Goal: Task Accomplishment & Management: Use online tool/utility

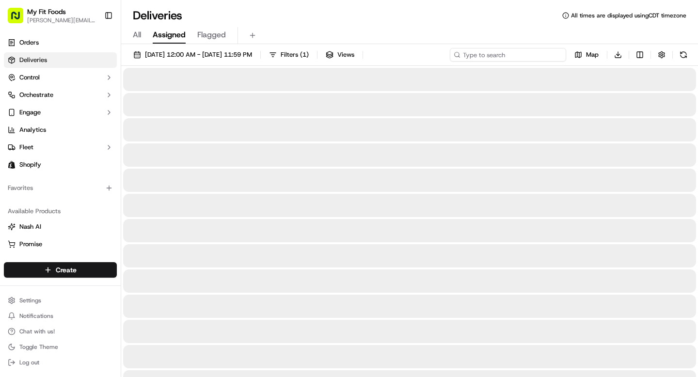
click at [532, 55] on input at bounding box center [508, 55] width 116 height 14
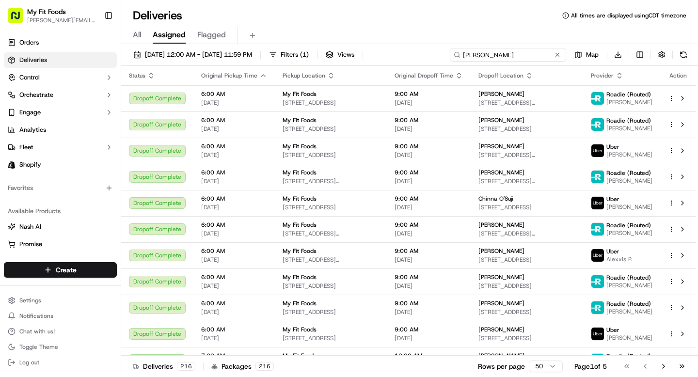
type input "[PERSON_NAME]"
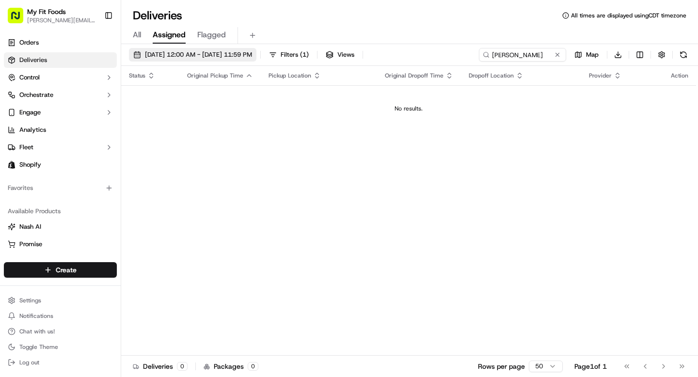
click at [231, 60] on button "[DATE] 12:00 AM - [DATE] 11:59 PM" at bounding box center [192, 55] width 127 height 14
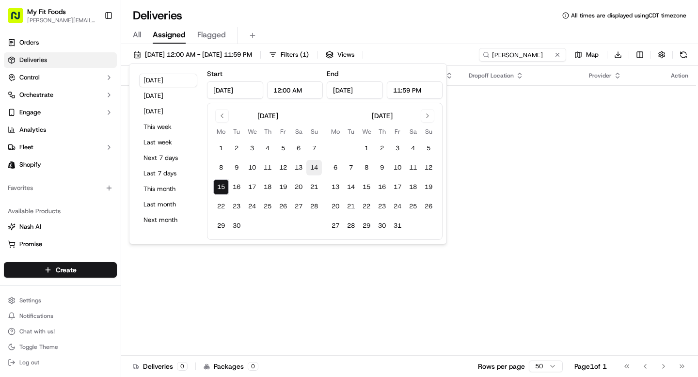
click at [311, 164] on button "14" at bounding box center [314, 168] width 16 height 16
type input "[DATE]"
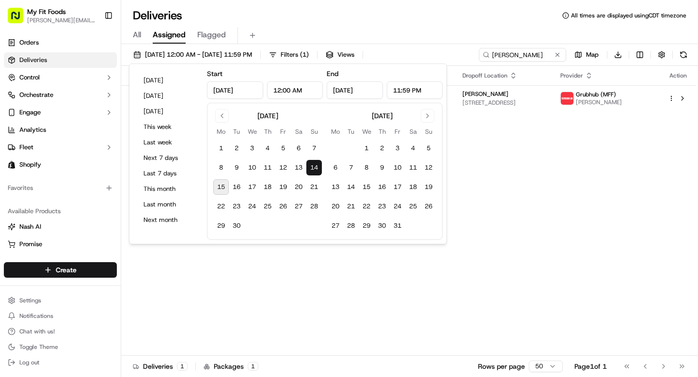
click at [592, 190] on div "Status Original Pickup Time Pickup Location Original Dropoff Time Dropoff Locat…" at bounding box center [408, 211] width 575 height 290
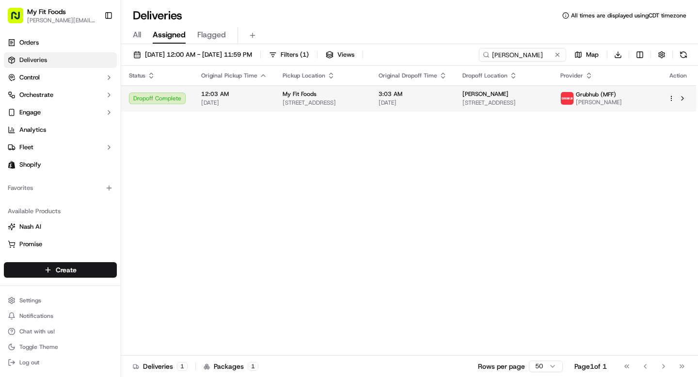
click at [155, 101] on div "Dropoff Complete" at bounding box center [157, 99] width 57 height 12
click at [669, 97] on html "My Fit Foods tyler@myfitfoods.com Toggle Sidebar Orders Deliveries Control Orch…" at bounding box center [349, 188] width 698 height 377
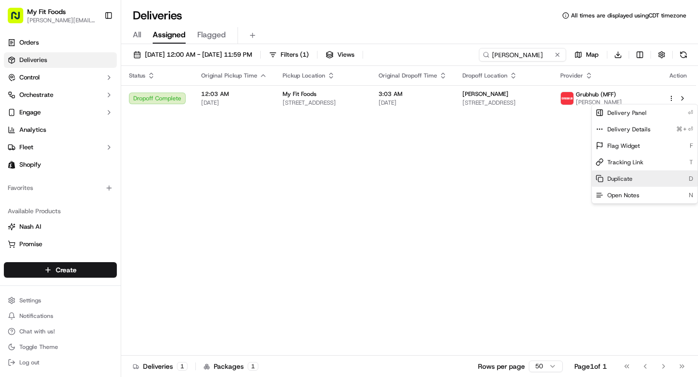
click at [631, 178] on span "Duplicate" at bounding box center [619, 179] width 25 height 8
click at [500, 62] on html "My Fit Foods tyler@myfitfoods.com Toggle Sidebar Orders Deliveries Control Orch…" at bounding box center [349, 188] width 698 height 377
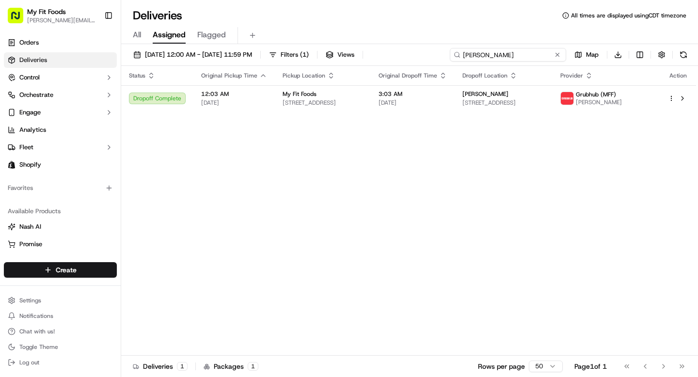
click at [506, 59] on input "tia wilkins" at bounding box center [508, 55] width 116 height 14
click at [473, 52] on input "mitchell" at bounding box center [508, 55] width 116 height 14
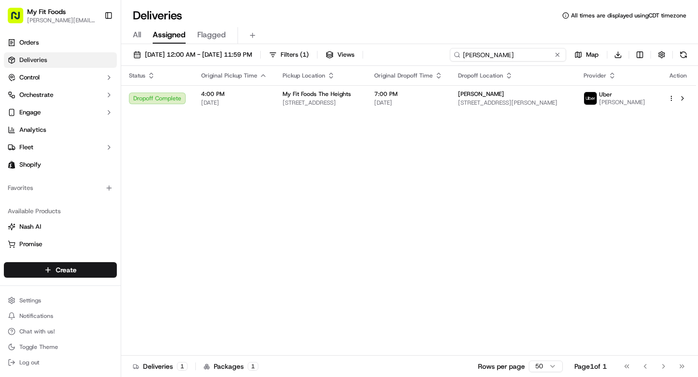
click at [473, 52] on input "mitchell" at bounding box center [508, 55] width 116 height 14
paste input "Mitchell Walker"
type input "Mitchell Walker"
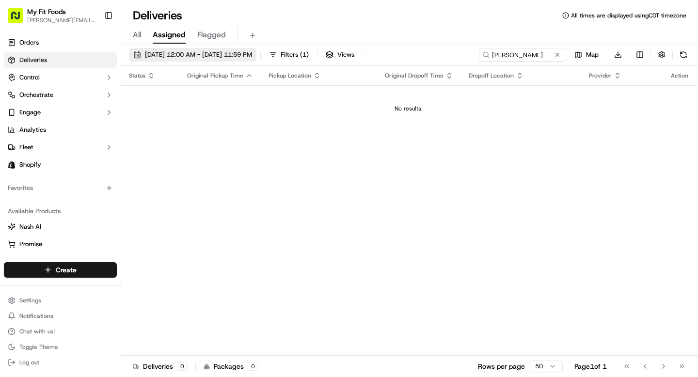
click at [204, 59] on button "09/14/2025 12:00 AM - 09/14/2025 11:59 PM" at bounding box center [192, 55] width 127 height 14
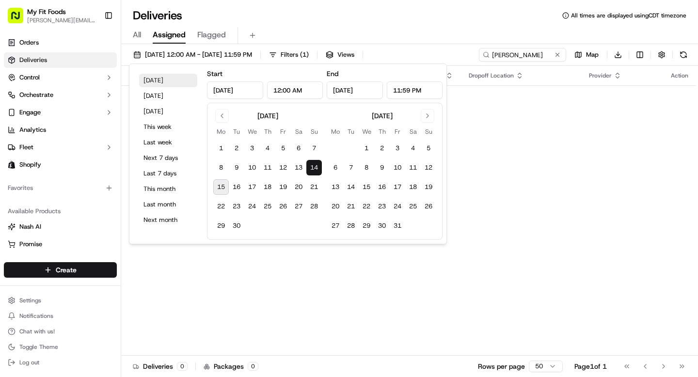
click at [162, 81] on button "Today" at bounding box center [168, 81] width 58 height 14
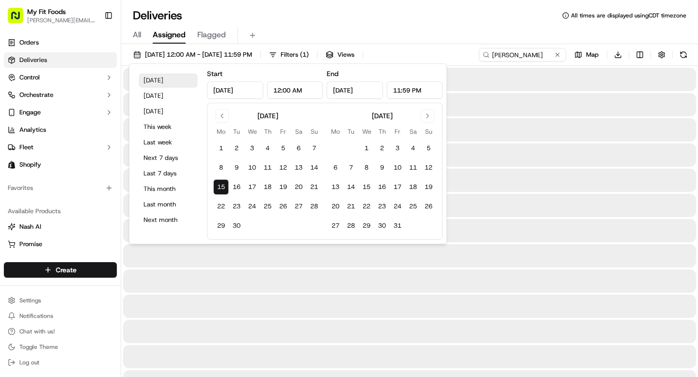
type input "Sep 15, 2025"
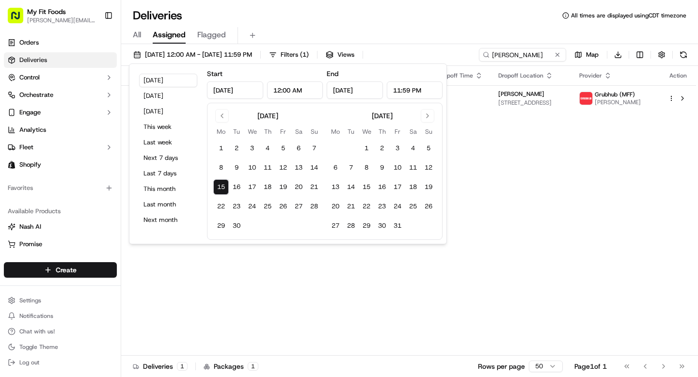
click at [389, 1] on div "Deliveries All times are displayed using CDT timezone All Assigned Flagged 09/1…" at bounding box center [409, 188] width 576 height 377
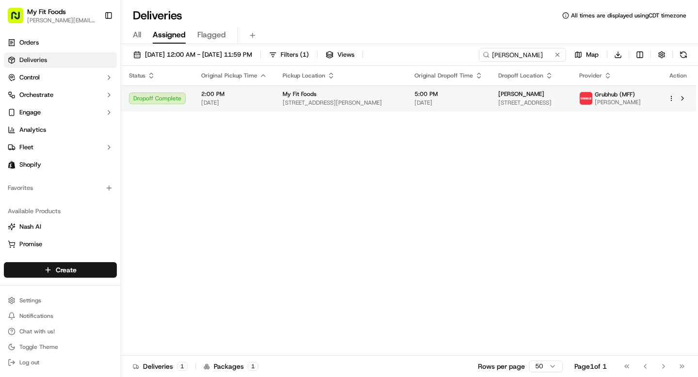
click at [156, 98] on div "Dropoff Complete" at bounding box center [157, 99] width 57 height 12
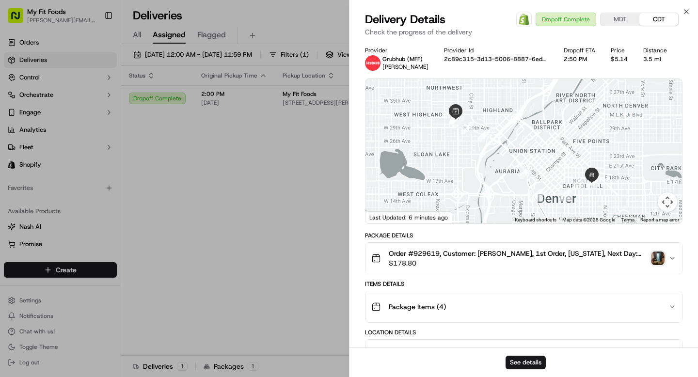
click at [661, 255] on img "button" at bounding box center [658, 258] width 14 height 14
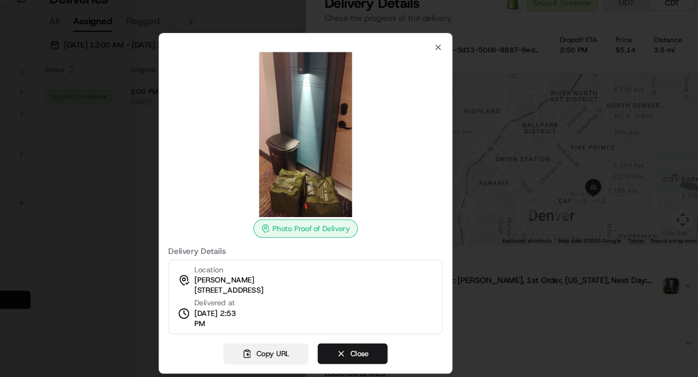
click at [301, 323] on button "Copy URL" at bounding box center [316, 315] width 72 height 17
click at [175, 234] on div at bounding box center [349, 188] width 698 height 377
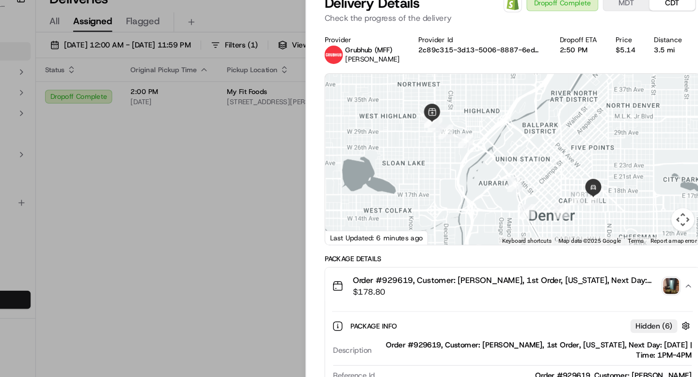
click at [660, 258] on img "button" at bounding box center [658, 258] width 14 height 14
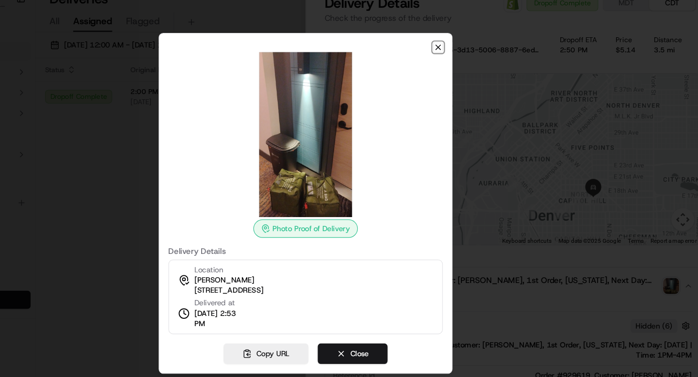
click at [462, 59] on icon "button" at bounding box center [461, 57] width 8 height 8
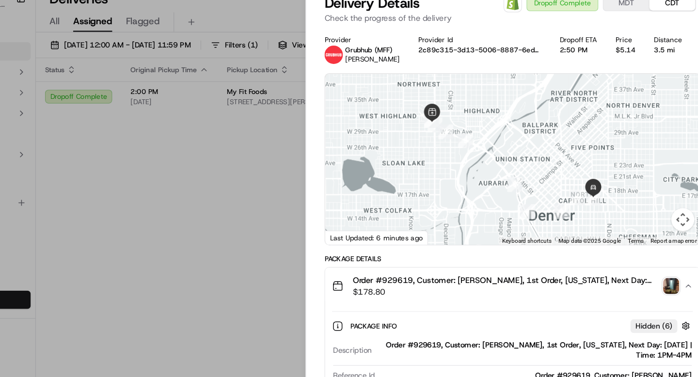
click at [658, 257] on img "button" at bounding box center [658, 258] width 14 height 14
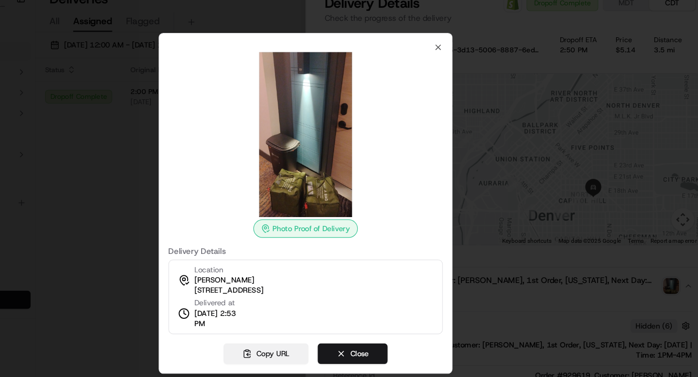
click at [317, 311] on button "Copy URL" at bounding box center [316, 315] width 72 height 17
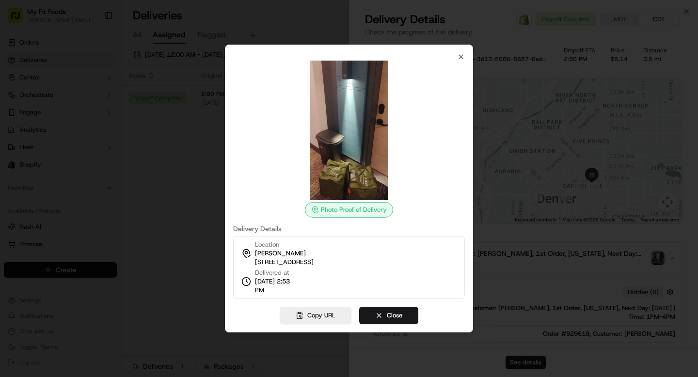
click at [193, 203] on div at bounding box center [349, 188] width 698 height 377
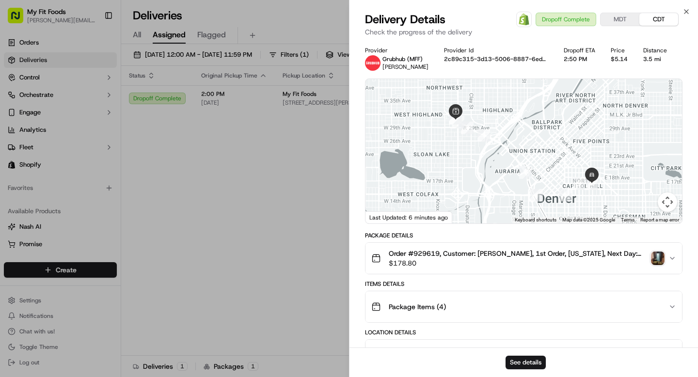
click at [660, 260] on img "button" at bounding box center [658, 258] width 14 height 14
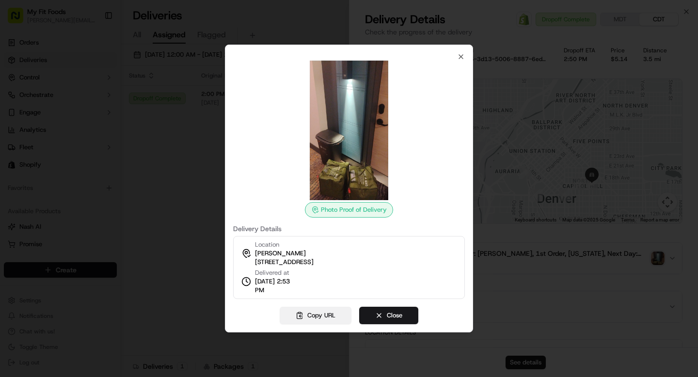
click at [313, 317] on button "Copy URL" at bounding box center [316, 315] width 72 height 17
click at [462, 54] on icon "button" at bounding box center [461, 57] width 8 height 8
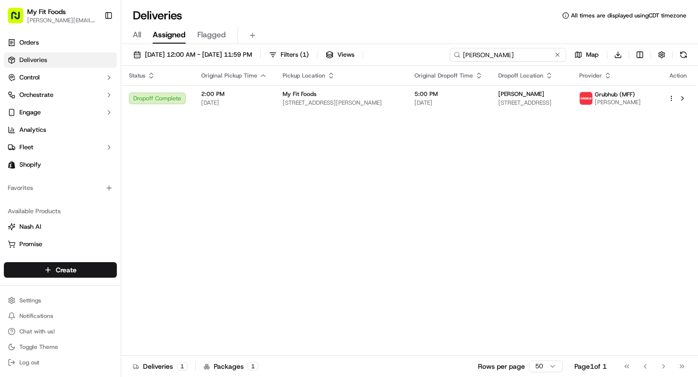
click at [509, 54] on input "Mitchell Walker" at bounding box center [508, 55] width 116 height 14
type input "jake price"
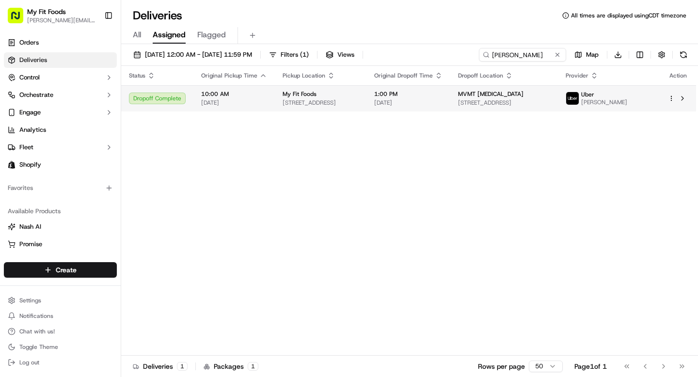
click at [670, 100] on html "My Fit Foods tyler@myfitfoods.com Toggle Sidebar Orders Deliveries Control Orch…" at bounding box center [349, 188] width 698 height 377
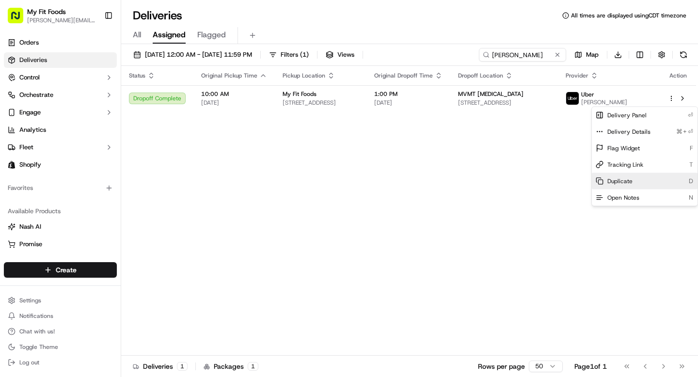
click at [623, 185] on div "Duplicate D" at bounding box center [645, 181] width 106 height 16
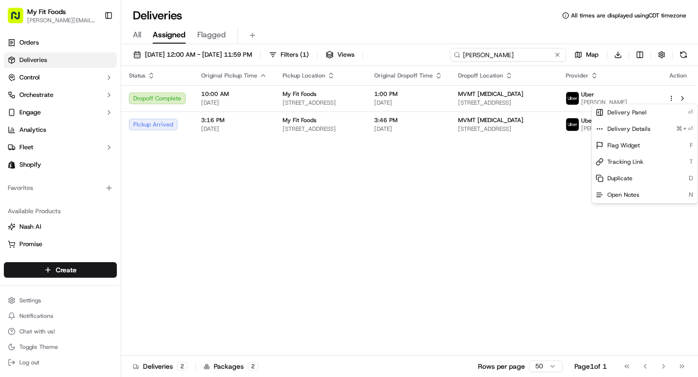
click at [508, 49] on html "My Fit Foods tyler@myfitfoods.com Toggle Sidebar Orders Deliveries Control Orch…" at bounding box center [349, 188] width 698 height 377
click at [508, 49] on input "jake price" at bounding box center [508, 55] width 116 height 14
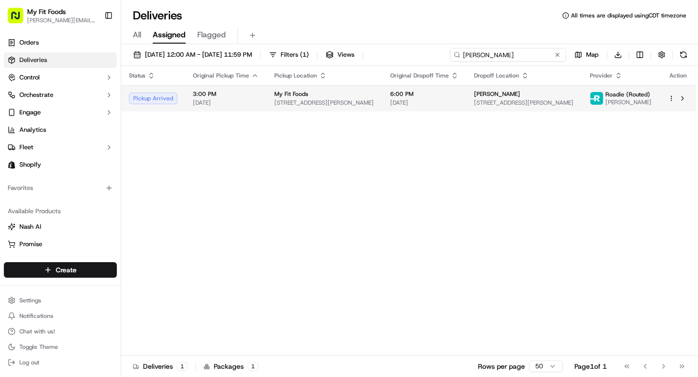
type input "allen"
click at [559, 88] on td "Allen Thornton 13066 SE 119th Dr, Clackamas, OR 97015, US" at bounding box center [524, 98] width 116 height 26
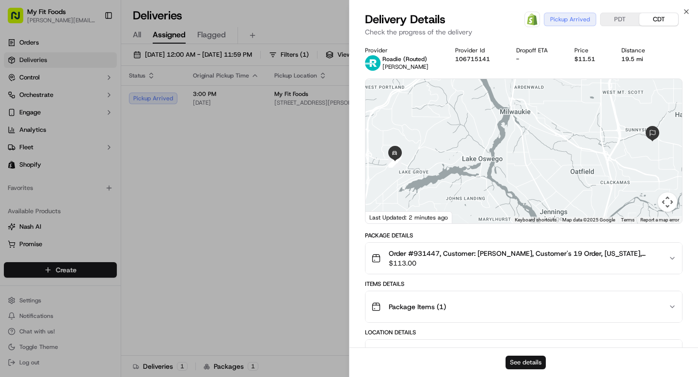
click at [521, 364] on button "See details" at bounding box center [525, 363] width 40 height 14
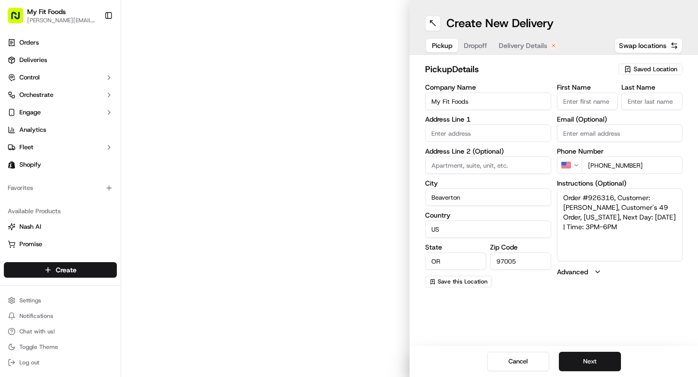
type input "3600 SW Cedar Hills Blvd"
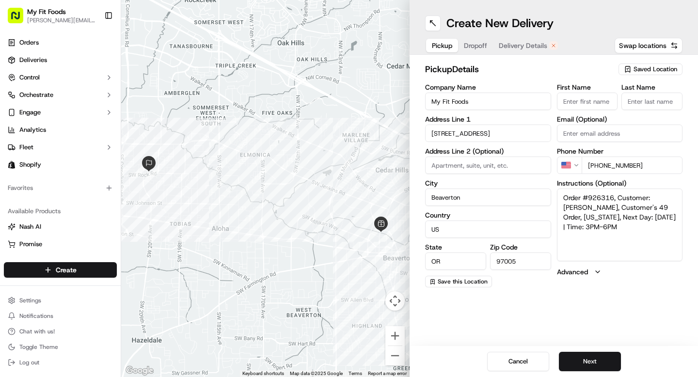
click at [478, 52] on div "Pickup Dropoff Delivery Details" at bounding box center [495, 45] width 140 height 17
click at [478, 49] on span "Dropoff" at bounding box center [475, 46] width 23 height 10
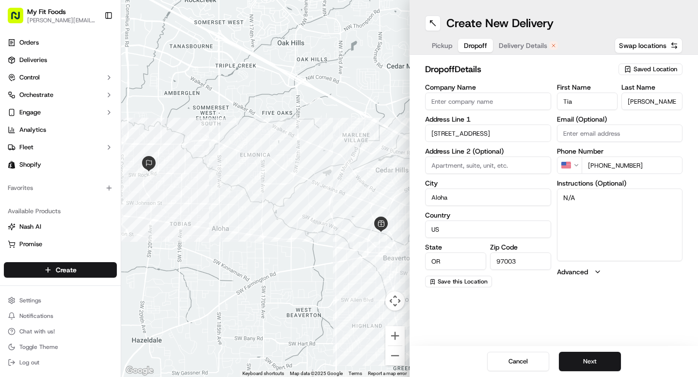
click at [531, 46] on span "Delivery Details" at bounding box center [522, 46] width 48 height 10
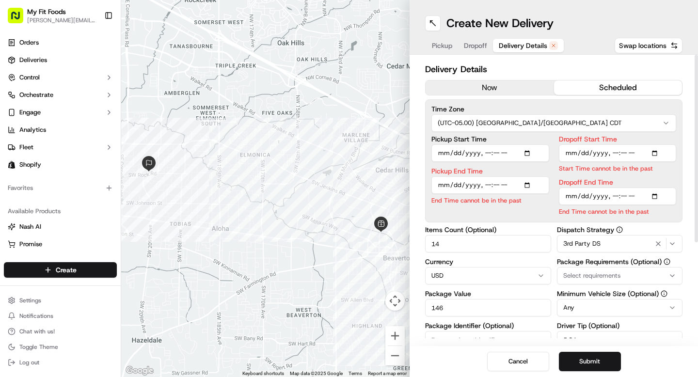
click at [492, 90] on button "now" at bounding box center [489, 87] width 128 height 15
click at [572, 90] on button "scheduled" at bounding box center [618, 87] width 128 height 15
click at [495, 154] on input "Pickup Start Time" at bounding box center [490, 152] width 118 height 17
click at [488, 155] on input "Pickup Start Time" at bounding box center [490, 152] width 118 height 17
click at [452, 153] on input "Pickup Start Time" at bounding box center [490, 152] width 118 height 17
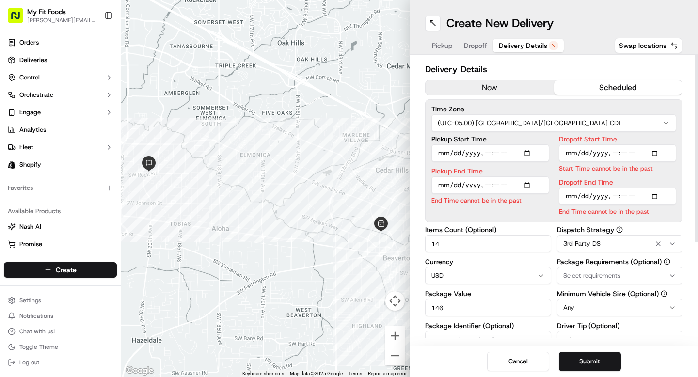
type input "2025-09-15T04:03"
click at [579, 154] on input "Dropoff Start Time" at bounding box center [618, 152] width 118 height 17
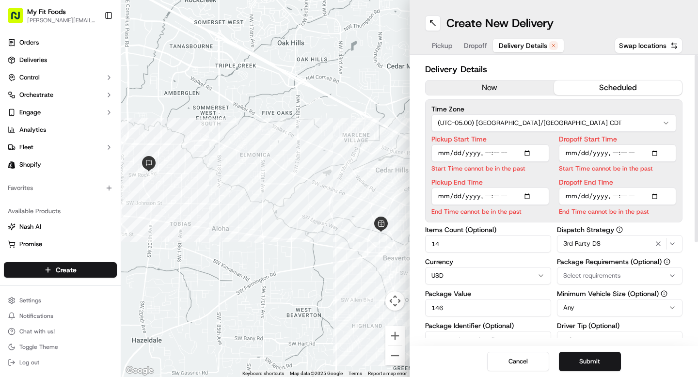
type input "2025-09-15T00:03"
click at [453, 196] on input "Pickup End Time" at bounding box center [490, 195] width 118 height 17
type input "2025-09-15T00:33"
click at [581, 196] on input "Dropoff End Time" at bounding box center [618, 195] width 118 height 17
type input "2025-09-15T03:03"
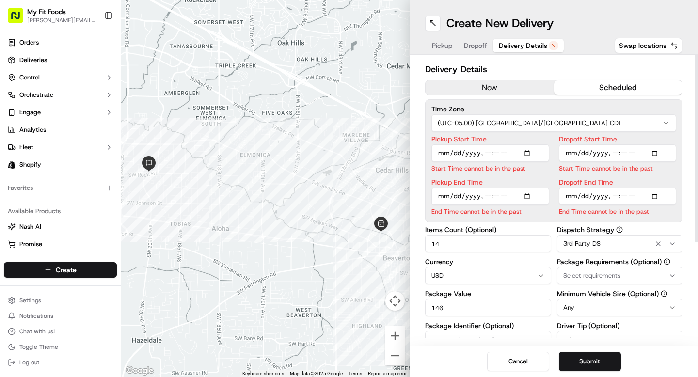
click at [507, 153] on input "Pickup Start Time" at bounding box center [490, 152] width 118 height 17
click at [488, 152] on input "Pickup Start Time" at bounding box center [490, 152] width 118 height 17
type input "2025-09-15T17:33"
click at [613, 152] on input "Dropoff Start Time" at bounding box center [618, 152] width 118 height 17
type input "2025-09-15T05:04"
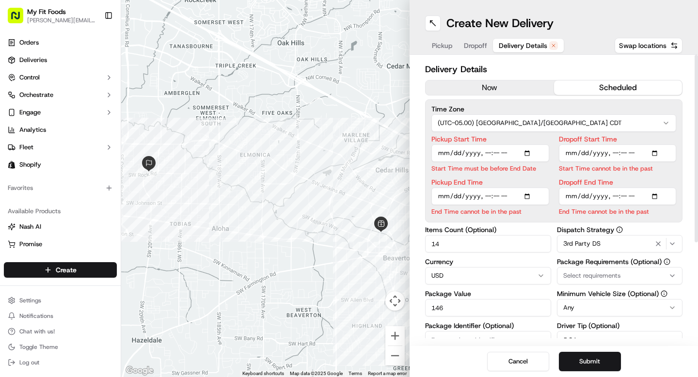
click at [613, 152] on input "Dropoff Start Time" at bounding box center [618, 152] width 118 height 17
click at [633, 153] on input "Dropoff Start Time" at bounding box center [618, 152] width 118 height 17
type input "2025-09-15T18:00"
click at [508, 196] on input "Pickup End Time" at bounding box center [490, 195] width 118 height 17
click at [491, 197] on input "Pickup End Time" at bounding box center [490, 195] width 118 height 17
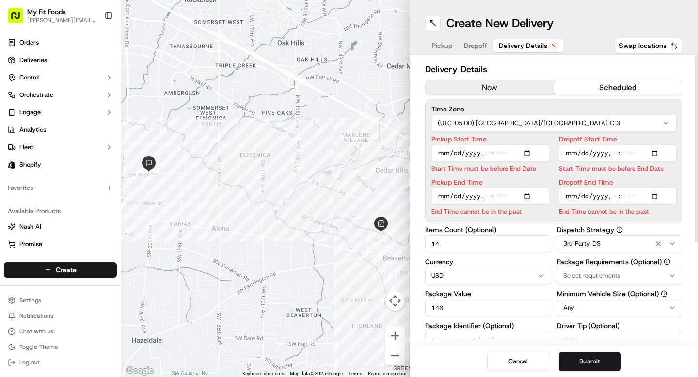
click at [488, 196] on input "Pickup End Time" at bounding box center [490, 195] width 118 height 17
type input "2025-09-15T05:02"
click at [509, 198] on input "Pickup End Time" at bounding box center [490, 195] width 118 height 17
click at [496, 196] on input "Pickup End Time" at bounding box center [490, 195] width 118 height 17
type input "2025-09-15T17:00"
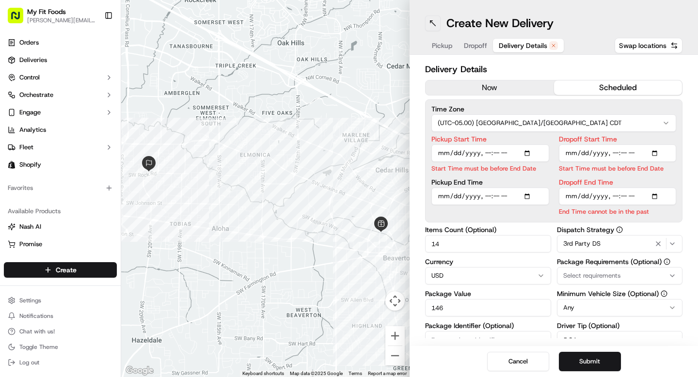
click at [436, 25] on button at bounding box center [433, 24] width 16 height 16
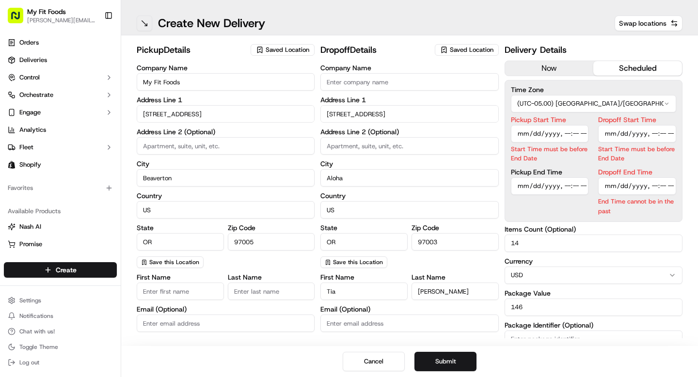
click at [140, 28] on button at bounding box center [145, 24] width 16 height 16
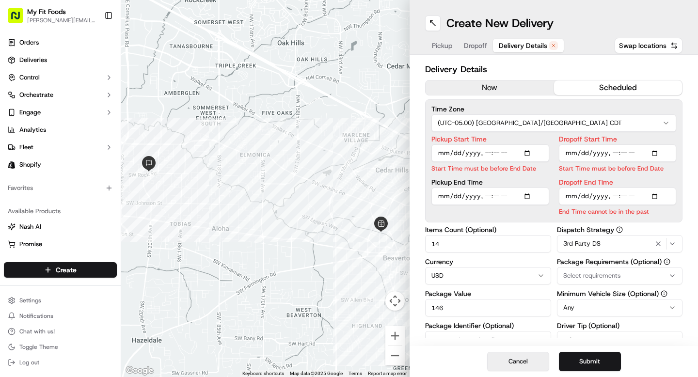
click at [533, 361] on button "Cancel" at bounding box center [518, 361] width 62 height 19
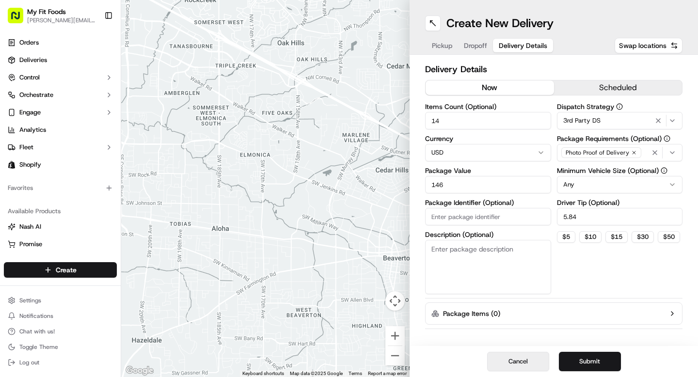
click at [531, 362] on button "Cancel" at bounding box center [518, 361] width 62 height 19
click at [515, 362] on button "Cancel" at bounding box center [518, 361] width 62 height 19
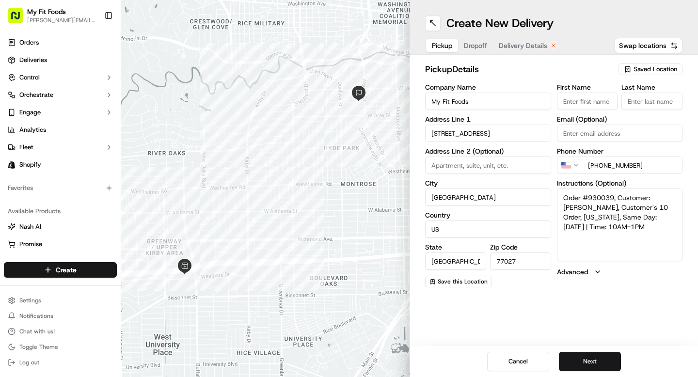
click at [521, 45] on span "Delivery Details" at bounding box center [522, 46] width 48 height 10
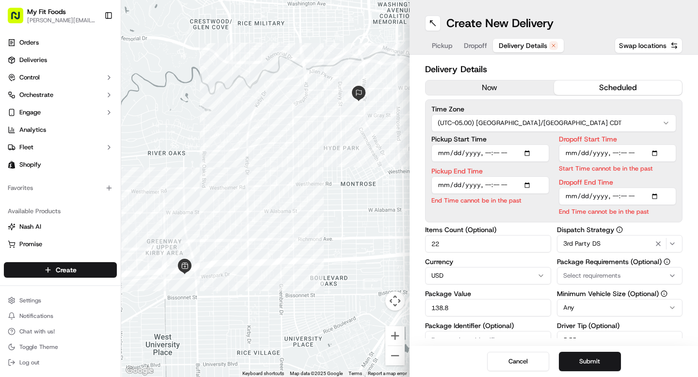
click at [455, 91] on button "now" at bounding box center [489, 87] width 128 height 15
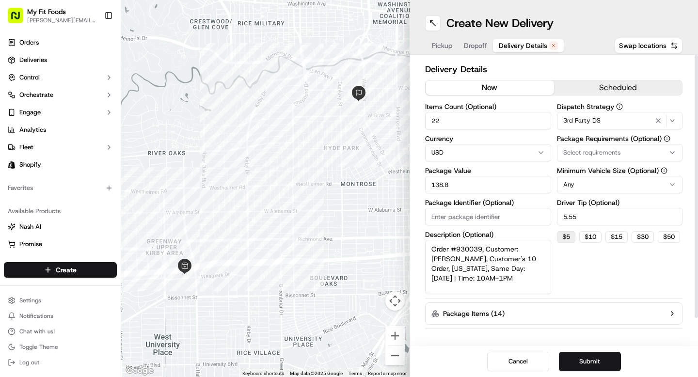
click at [568, 237] on button "$ 5" at bounding box center [566, 237] width 18 height 12
type input "5"
click at [579, 360] on button "Submit" at bounding box center [590, 361] width 62 height 19
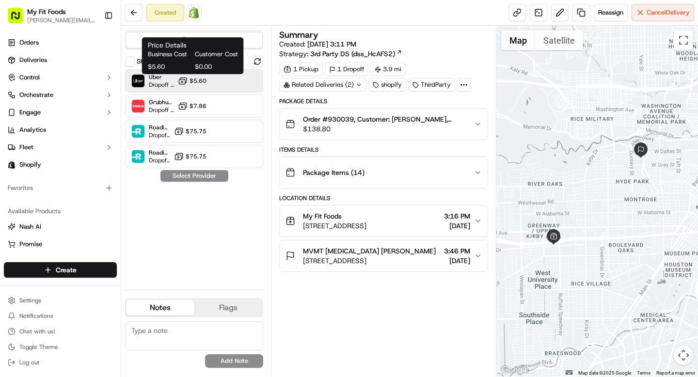
click at [204, 85] on button "$5.60" at bounding box center [192, 81] width 29 height 10
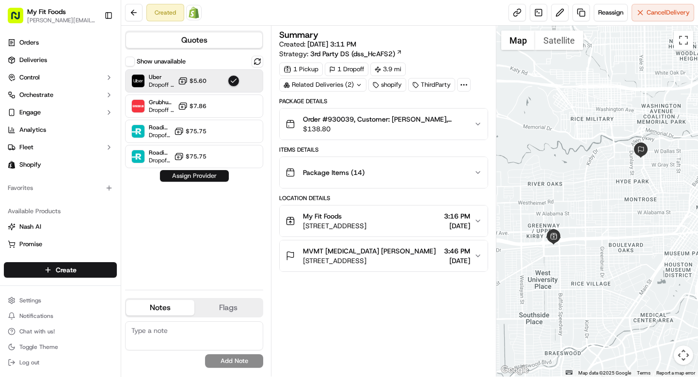
click at [188, 177] on button "Assign Provider" at bounding box center [194, 176] width 69 height 12
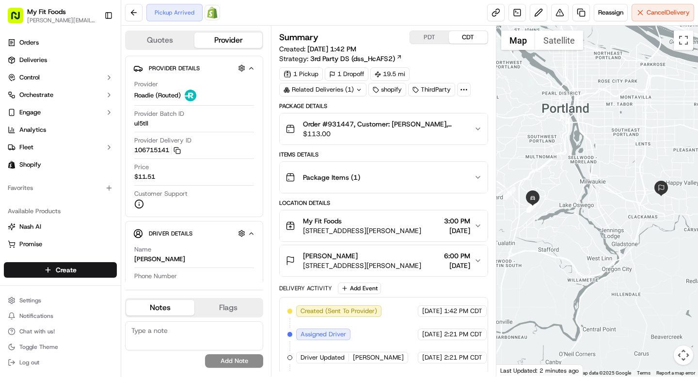
click at [403, 268] on span "[STREET_ADDRESS][PERSON_NAME]" at bounding box center [362, 266] width 118 height 10
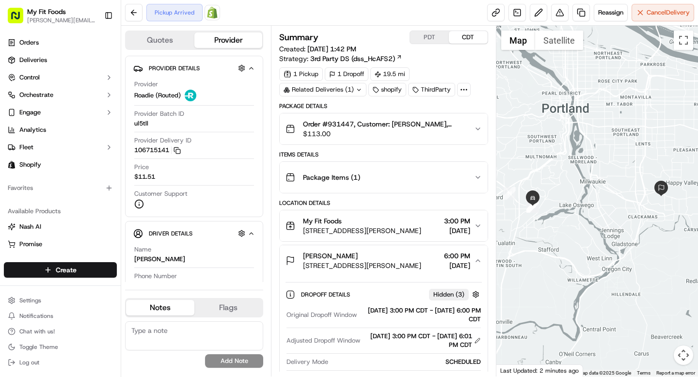
scroll to position [37, 0]
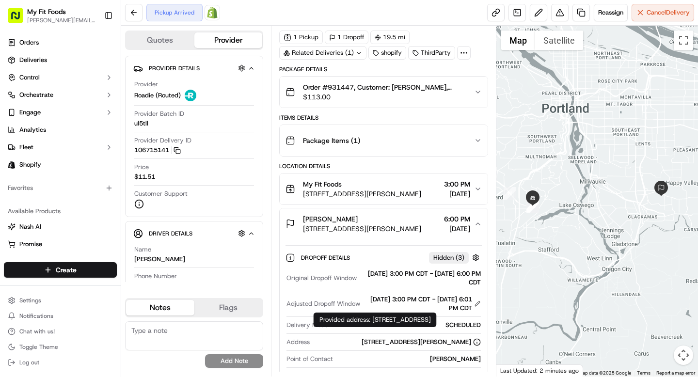
click at [361, 343] on div "[STREET_ADDRESS][PERSON_NAME]" at bounding box center [420, 342] width 119 height 9
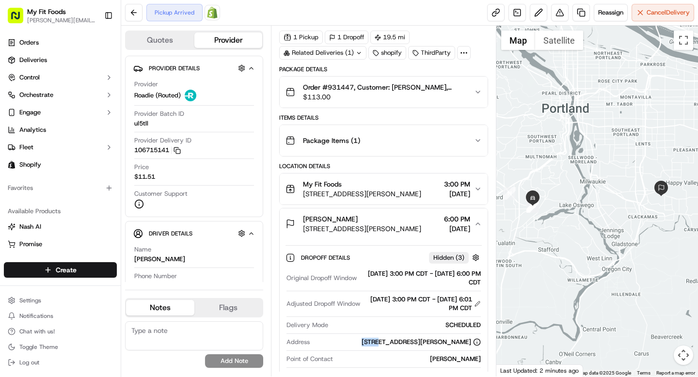
click at [361, 343] on div "[STREET_ADDRESS][PERSON_NAME]" at bounding box center [420, 342] width 119 height 9
